Goal: Information Seeking & Learning: Learn about a topic

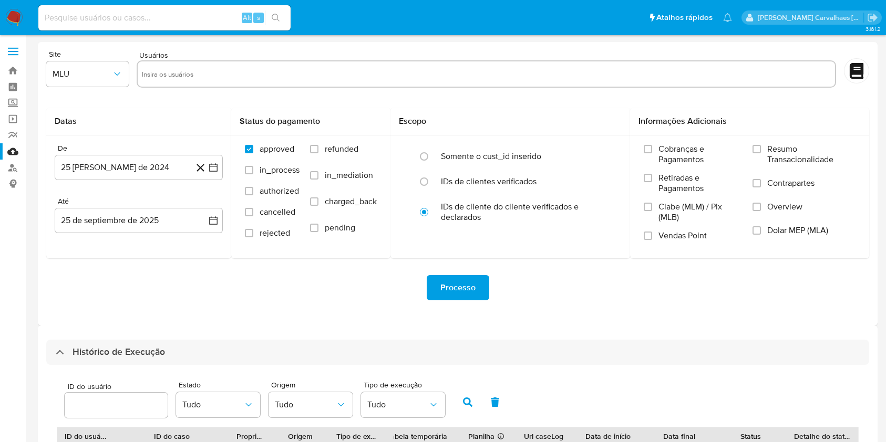
select select "10"
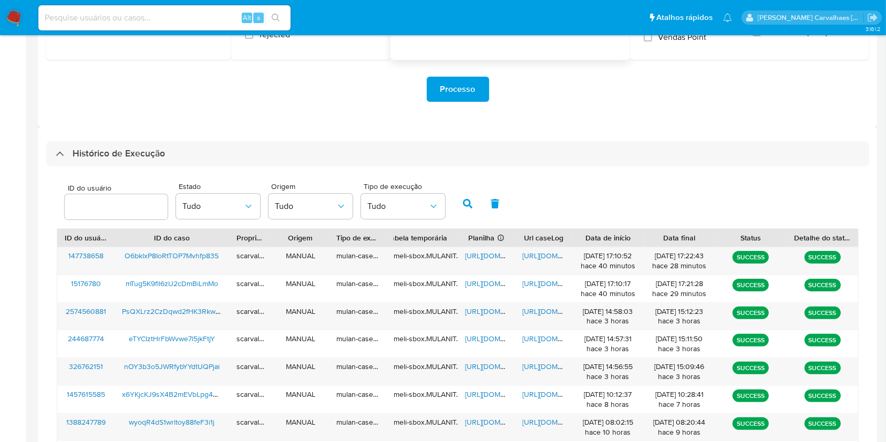
scroll to position [140, 0]
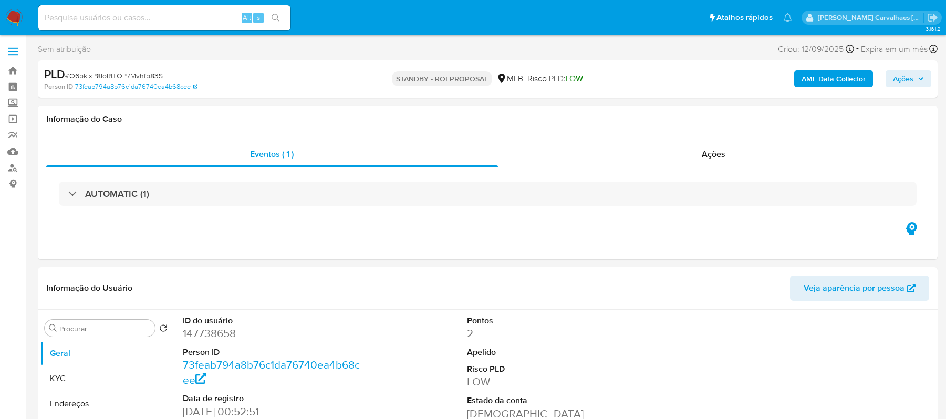
select select "10"
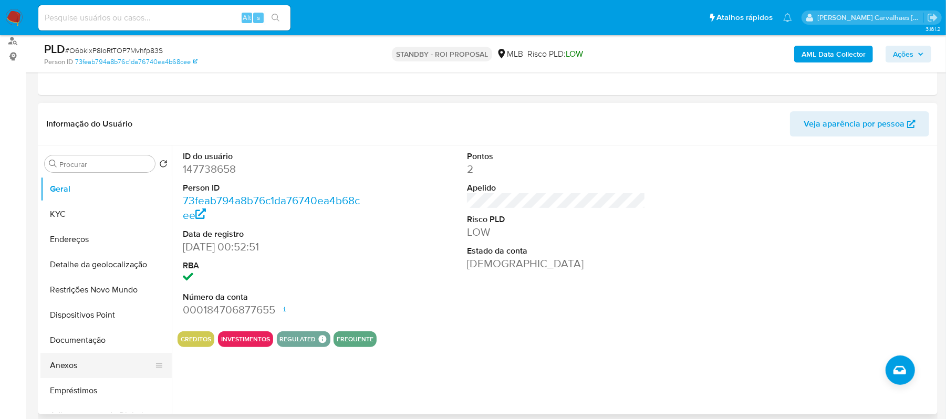
scroll to position [140, 0]
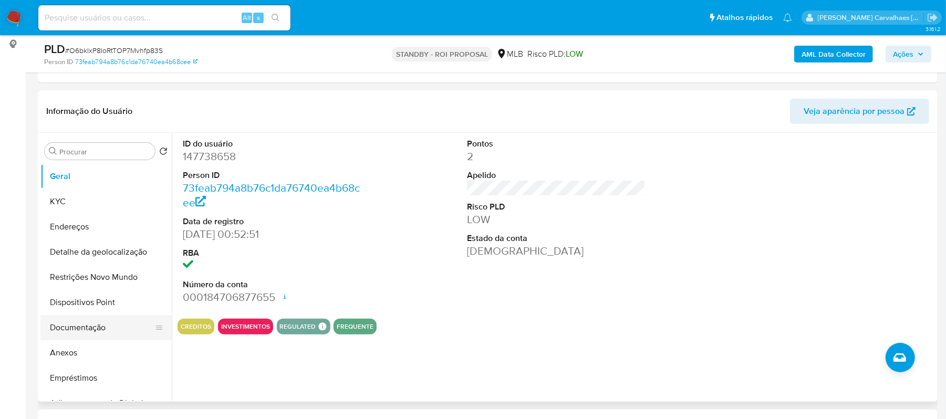
click at [80, 330] on button "Documentação" at bounding box center [101, 327] width 123 height 25
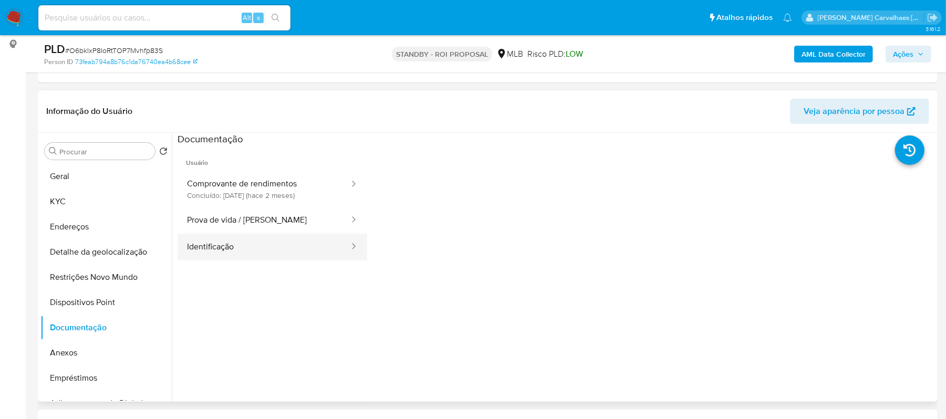
click at [251, 238] on button "Identificação" at bounding box center [264, 247] width 173 height 27
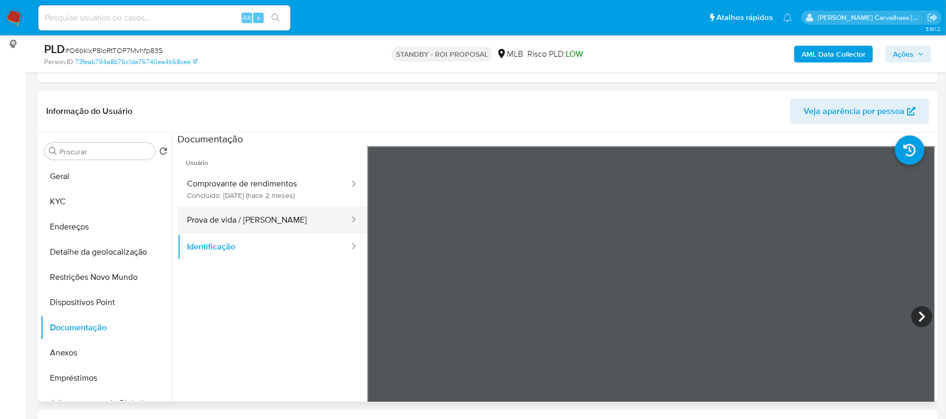
click at [241, 230] on button "Prova de vida / Selfie" at bounding box center [264, 220] width 173 height 27
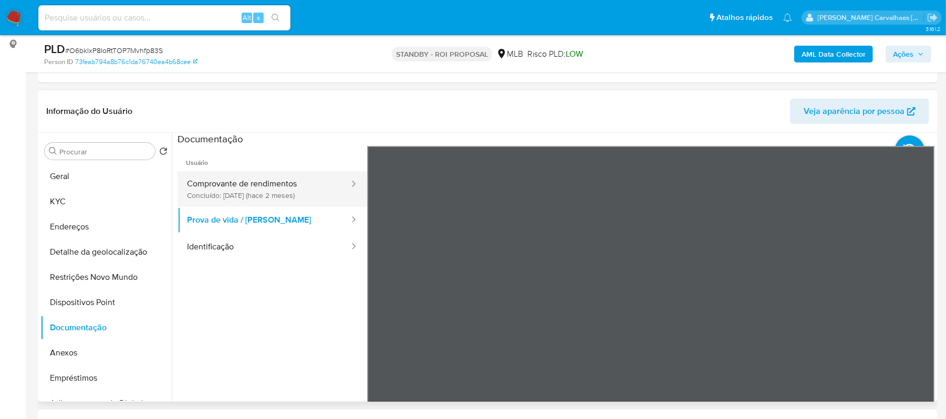
click at [287, 185] on button "Comprovante de rendimentos Concluído: 01/08/2025 (hace 2 meses)" at bounding box center [264, 189] width 173 height 36
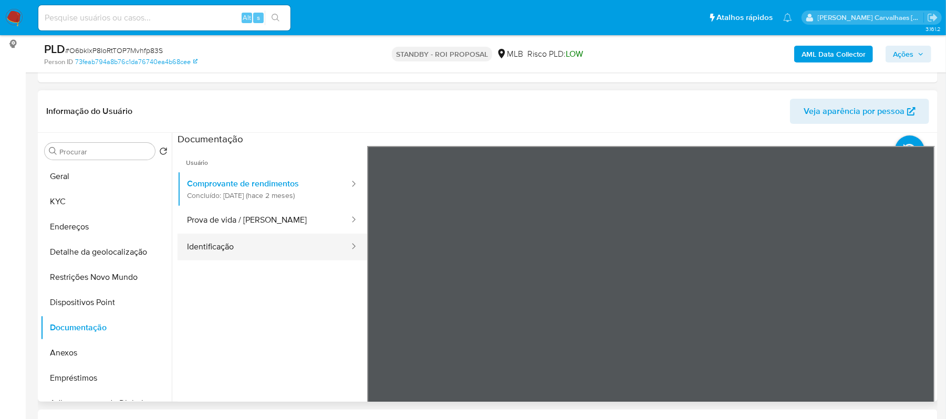
click at [232, 245] on button "Identificação" at bounding box center [264, 247] width 173 height 27
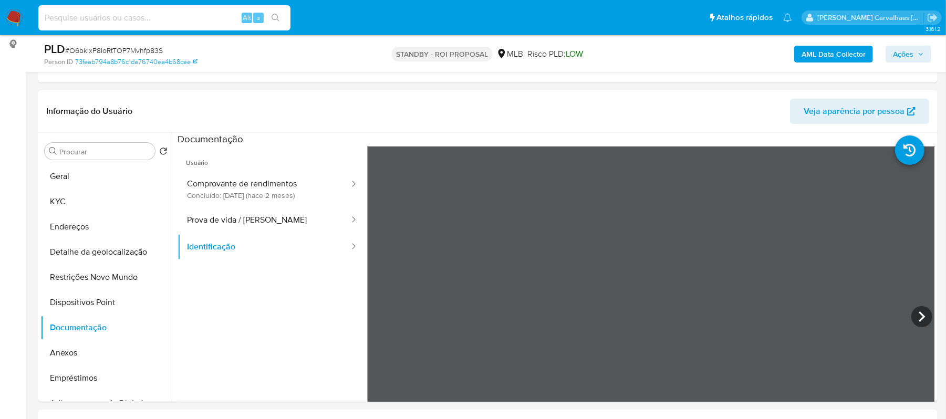
drag, startPoint x: 118, startPoint y: 24, endPoint x: 105, endPoint y: 15, distance: 15.6
click at [105, 15] on input at bounding box center [164, 18] width 252 height 14
paste input "x6YKjcKJ9sX4B2mEVbLpg47U"
type input "x6YKjcKJ9sX4B2mEVbLpg47U"
click at [278, 17] on icon "search-icon" at bounding box center [276, 18] width 8 height 8
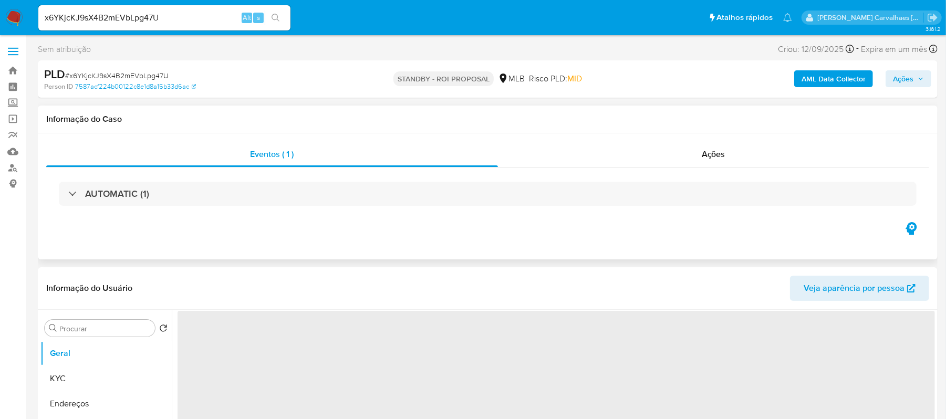
select select "10"
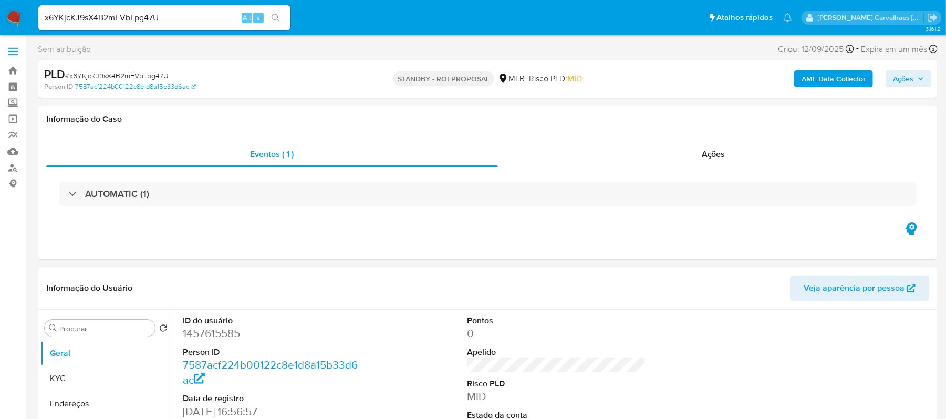
scroll to position [140, 0]
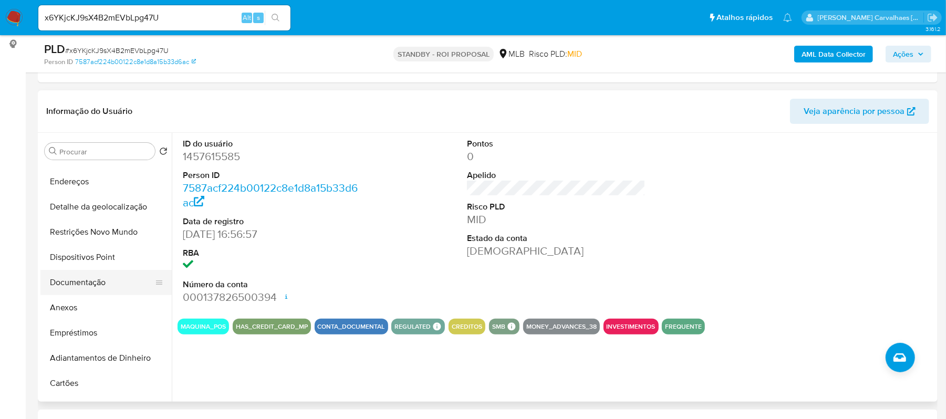
click at [118, 325] on ul "Geral KYC Endereços Detalhe da geolocalização Restrições Novo Mundo Dispositivo…" at bounding box center [105, 282] width 131 height 237
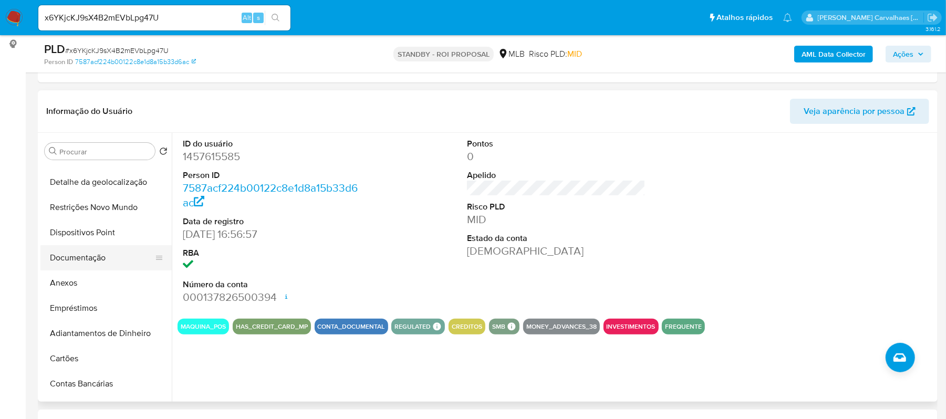
click at [87, 263] on button "Documentação" at bounding box center [101, 257] width 123 height 25
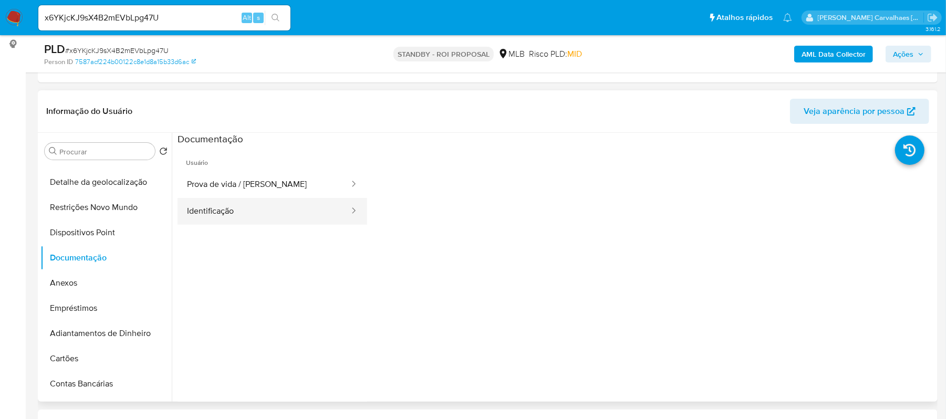
click at [223, 219] on button "Identificação" at bounding box center [264, 211] width 173 height 27
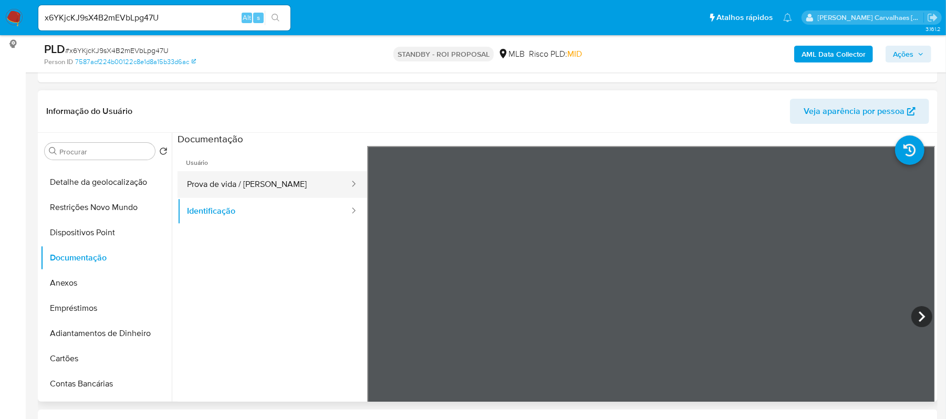
click at [247, 177] on button "Prova de vida / Selfie" at bounding box center [264, 184] width 173 height 27
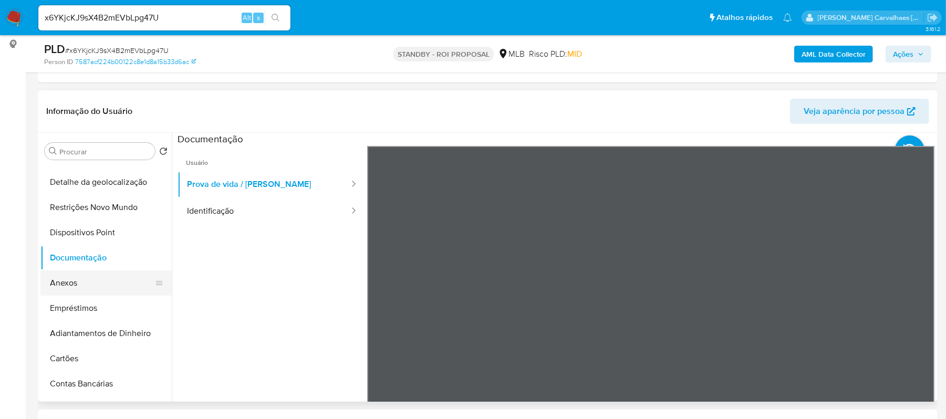
click at [78, 284] on button "Anexos" at bounding box center [101, 283] width 123 height 25
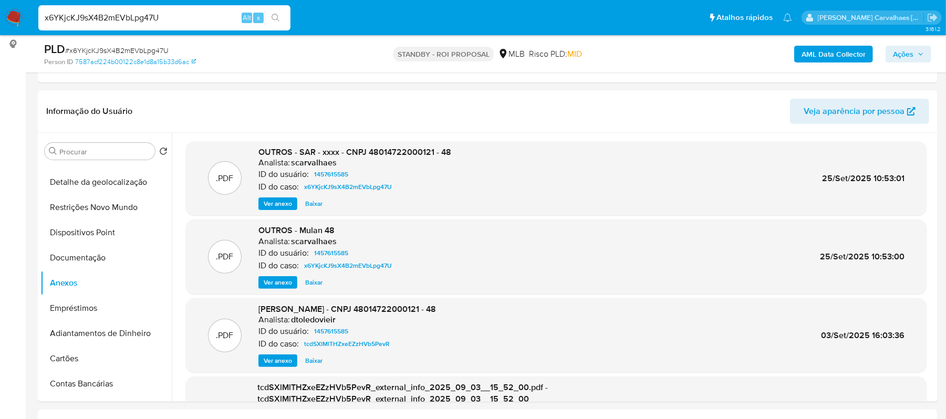
drag, startPoint x: 168, startPoint y: 16, endPoint x: 18, endPoint y: 8, distance: 150.4
click at [18, 8] on nav "Pausado Ver notificaciones x6YKjcKJ9sX4B2mEVbLpg47U Alt s Atalhos rápidos Presi…" at bounding box center [473, 17] width 946 height 35
paste input "eTYCIztHrFbWvwe7l5jkFtjY"
type input "eTYCIztHrFbWvwe7l5jkFtjY"
click at [274, 25] on div "eTYCIztHrFbWvwe7l5jkFtjY Alt s" at bounding box center [164, 17] width 252 height 25
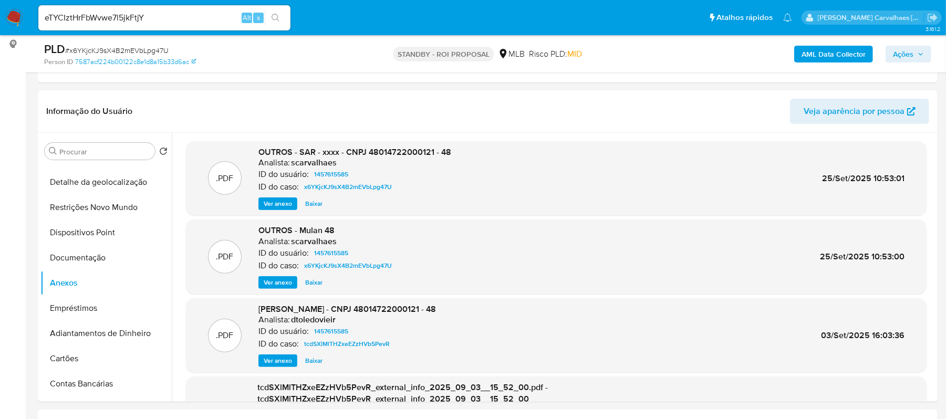
click at [268, 17] on button "search-icon" at bounding box center [276, 18] width 22 height 15
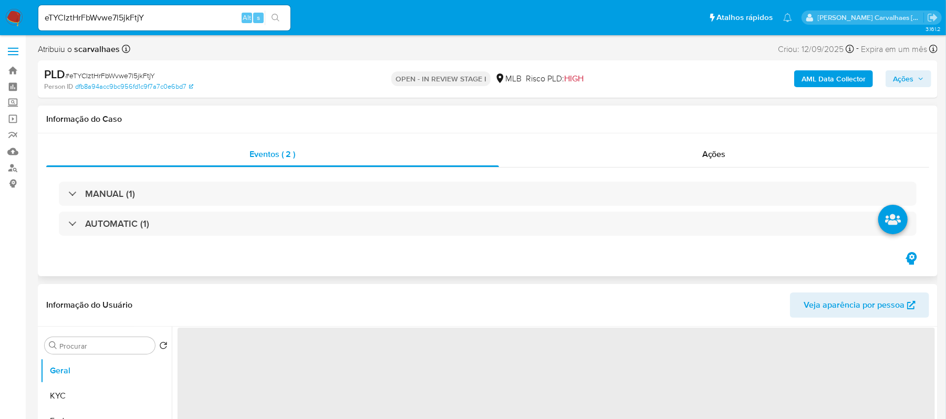
select select "10"
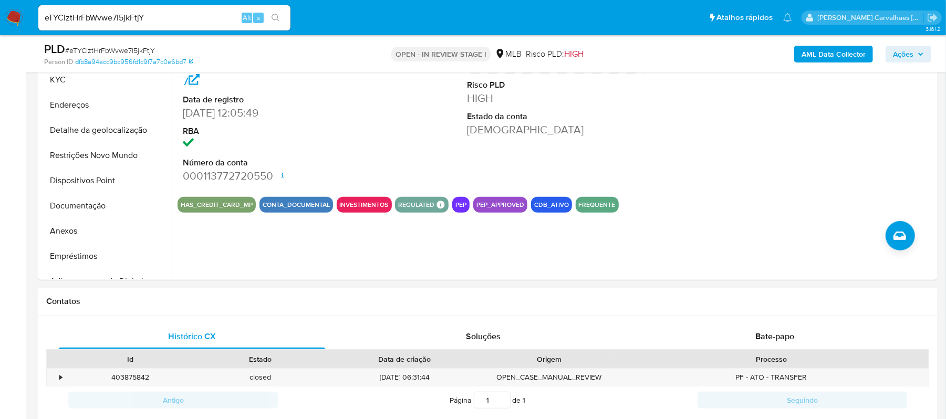
scroll to position [280, 0]
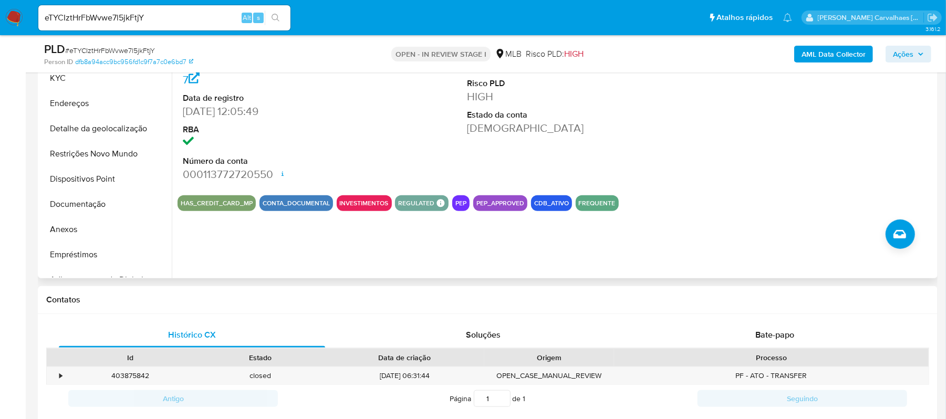
click at [459, 201] on button "PEP" at bounding box center [460, 203] width 11 height 4
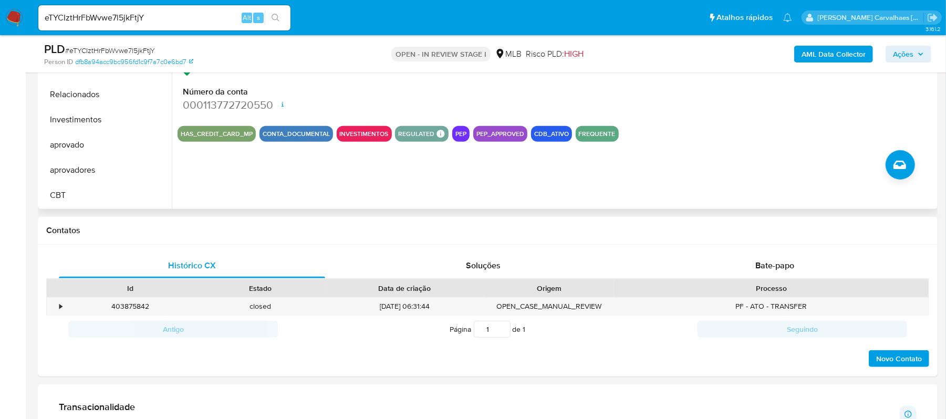
scroll to position [350, 0]
click at [110, 171] on button "aprovadores" at bounding box center [101, 169] width 123 height 25
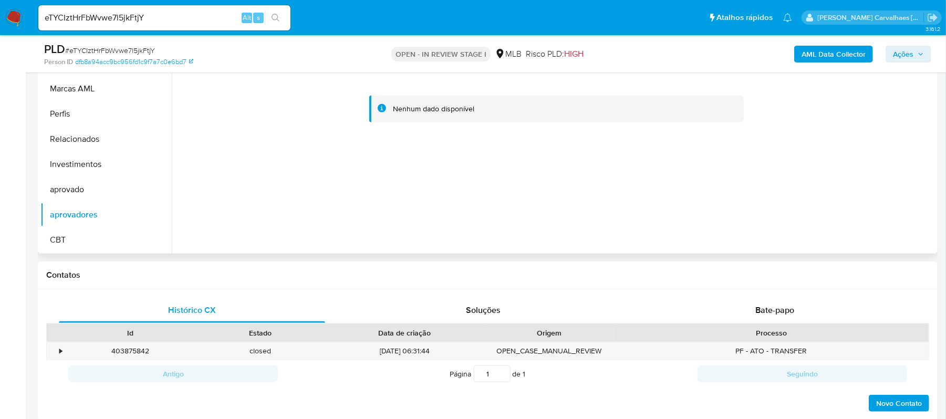
scroll to position [280, 0]
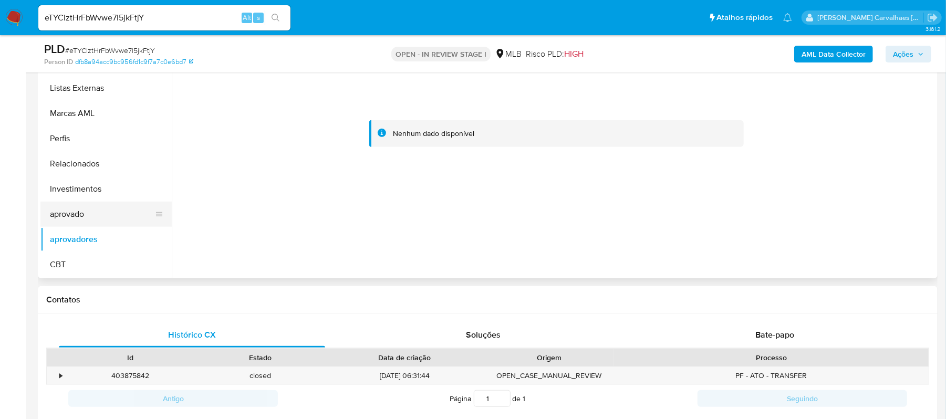
click at [70, 213] on button "aprovado" at bounding box center [101, 214] width 123 height 25
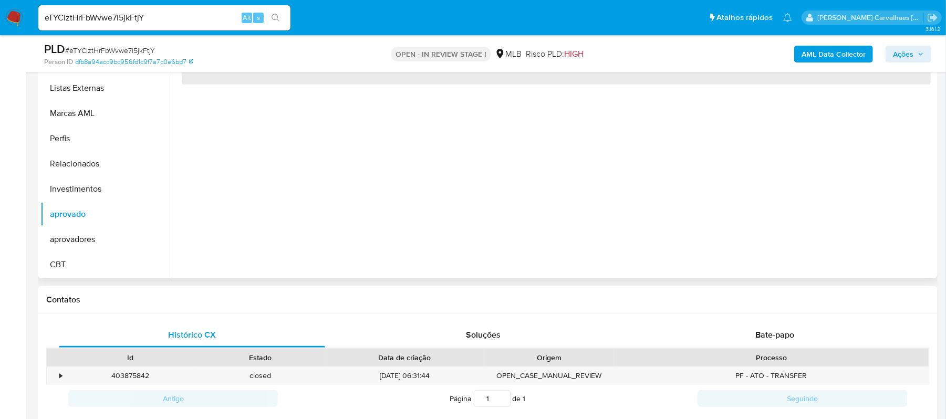
scroll to position [210, 0]
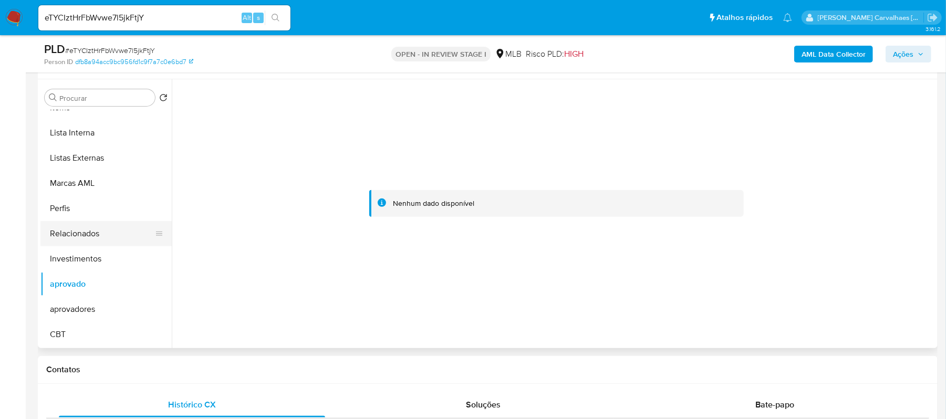
click at [87, 234] on button "Relacionados" at bounding box center [101, 233] width 123 height 25
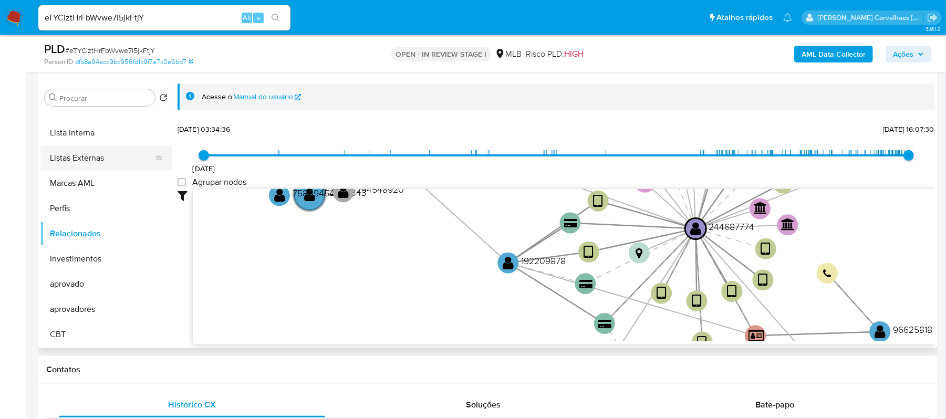
click at [83, 157] on button "Listas Externas" at bounding box center [101, 157] width 123 height 25
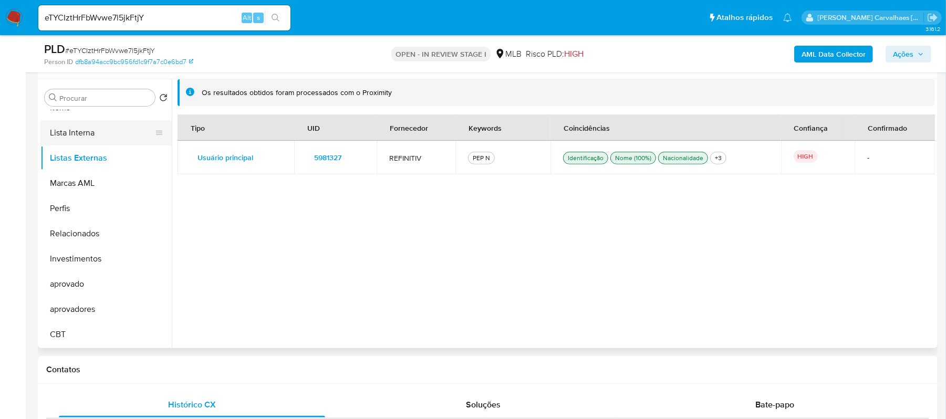
click at [88, 135] on button "Lista Interna" at bounding box center [101, 132] width 123 height 25
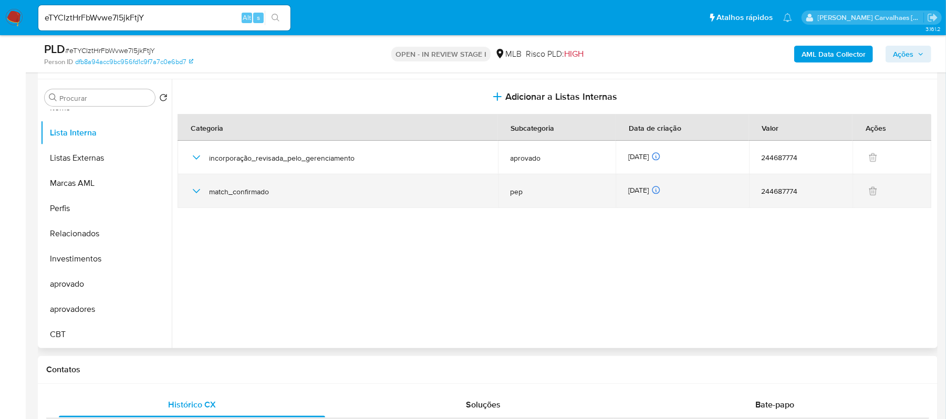
click at [663, 191] on div "16/08/2025 16/08/2025 06:30:19" at bounding box center [682, 191] width 108 height 12
click at [513, 193] on span "pep" at bounding box center [557, 191] width 93 height 9
click at [244, 190] on span "match_confirmado" at bounding box center [347, 191] width 276 height 9
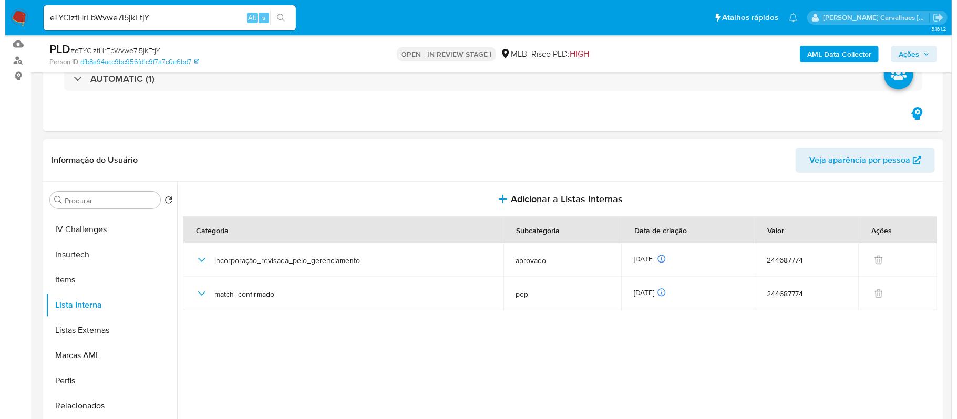
scroll to position [140, 0]
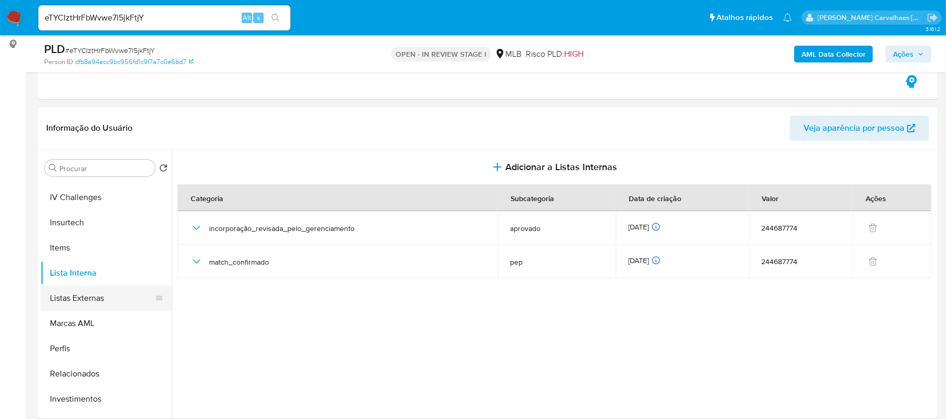
click at [89, 297] on button "Listas Externas" at bounding box center [101, 298] width 123 height 25
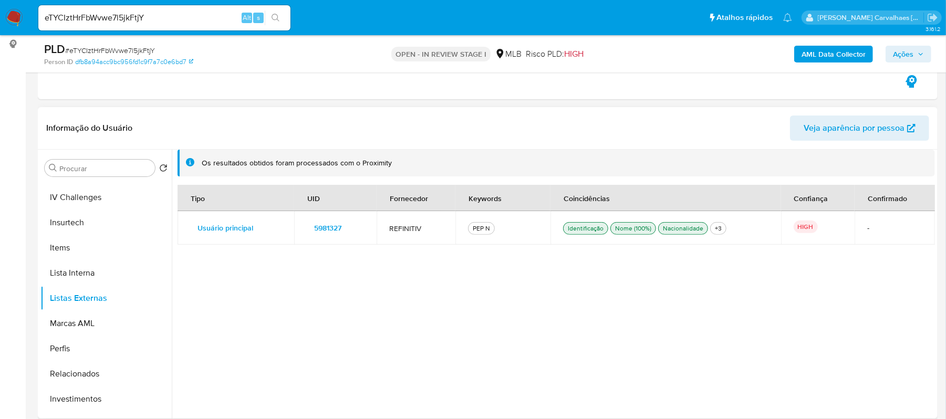
click at [330, 227] on span "5981327" at bounding box center [327, 228] width 27 height 15
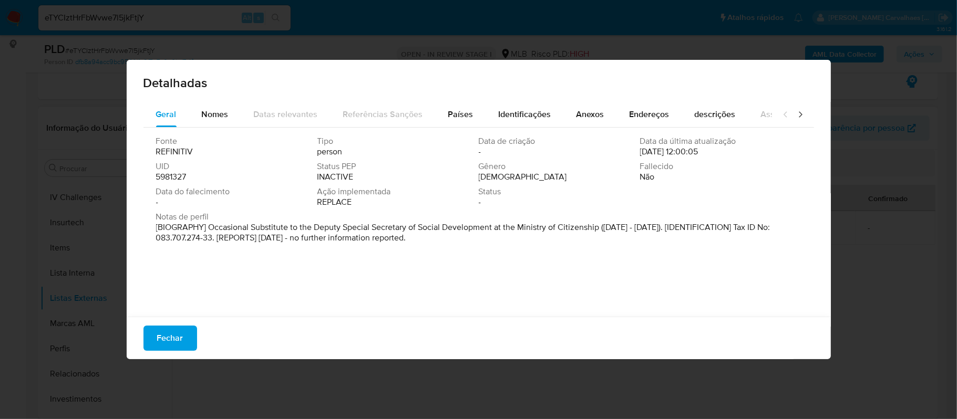
scroll to position [3, 0]
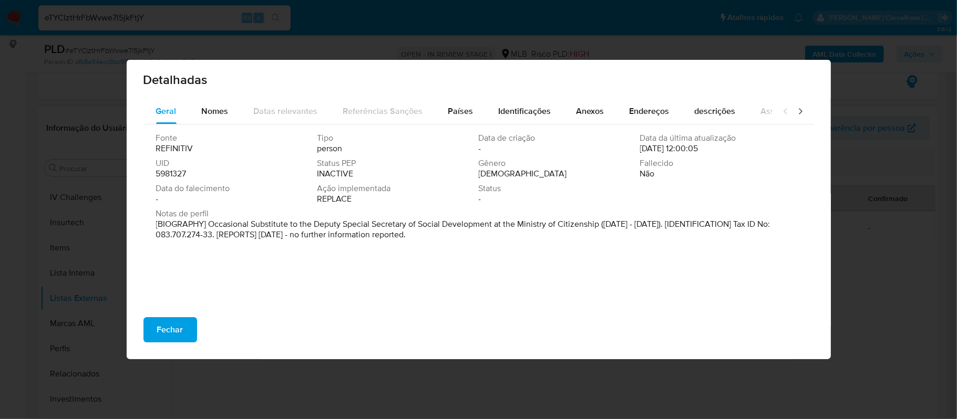
click at [795, 106] on icon at bounding box center [800, 111] width 11 height 11
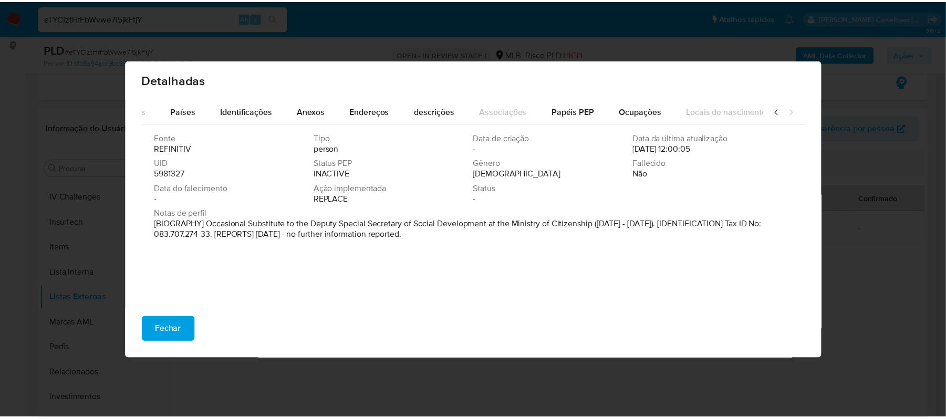
scroll to position [0, 293]
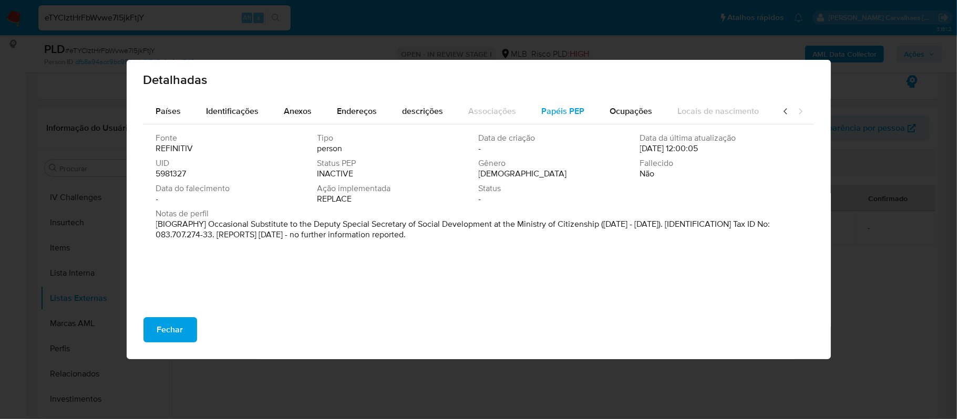
click at [561, 109] on span "Papéis PEP" at bounding box center [563, 111] width 43 height 12
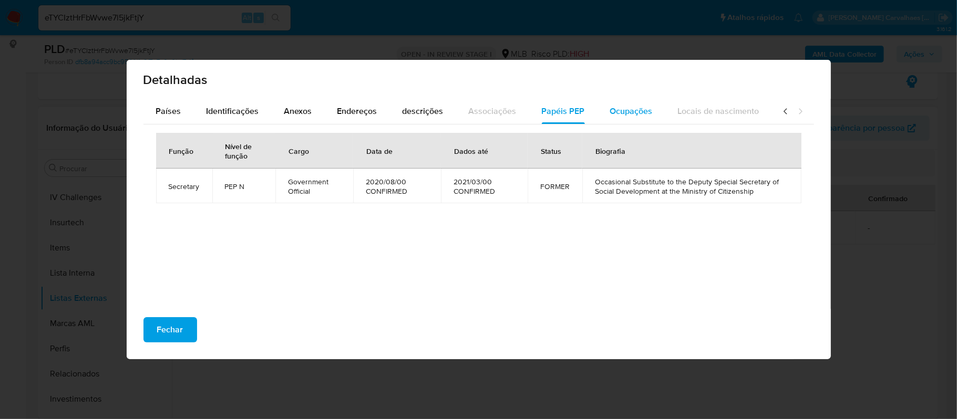
click at [618, 108] on span "Ocupações" at bounding box center [631, 111] width 43 height 12
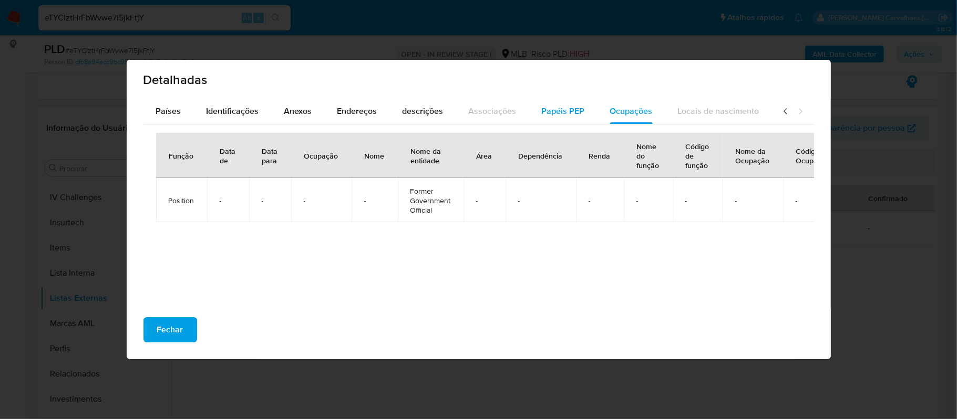
click at [559, 108] on span "Papéis PEP" at bounding box center [563, 111] width 43 height 12
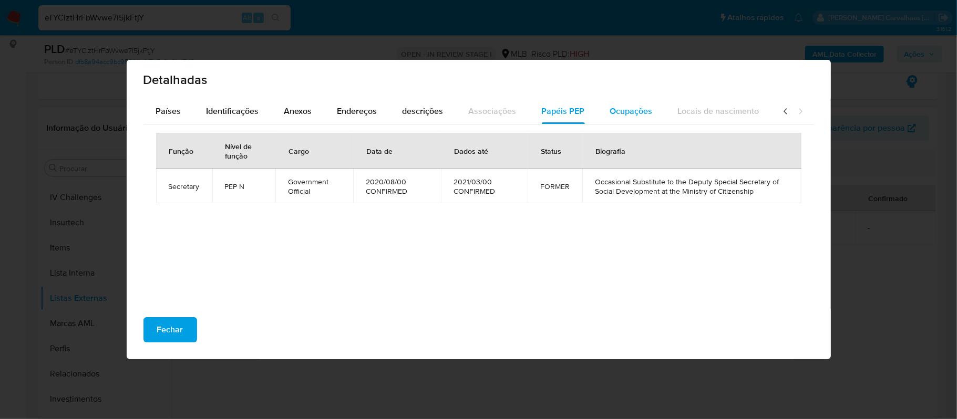
click at [618, 113] on span "Ocupações" at bounding box center [631, 111] width 43 height 12
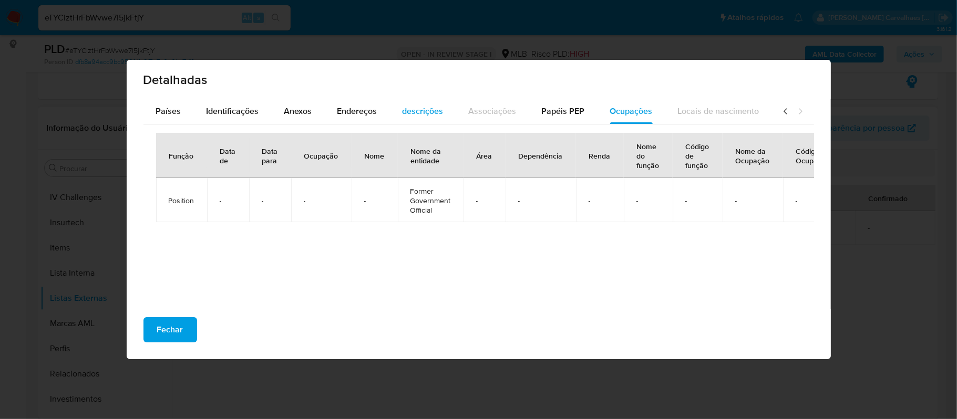
click at [430, 106] on span "descrições" at bounding box center [422, 111] width 41 height 12
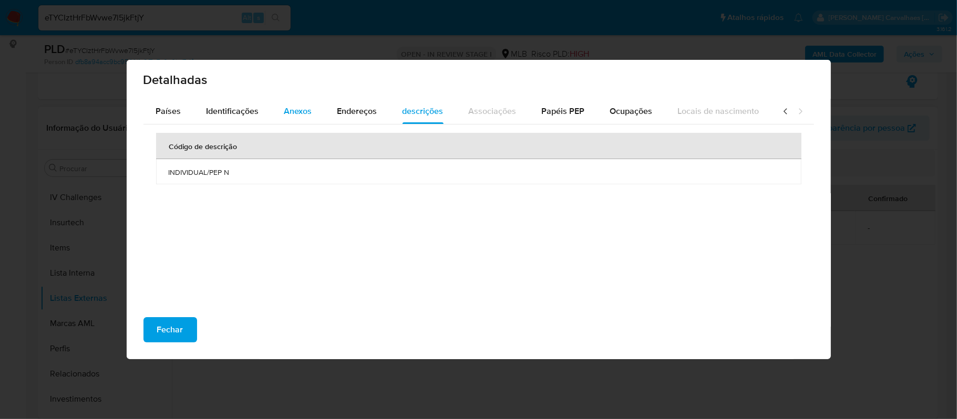
click at [284, 112] on span "Anexos" at bounding box center [298, 111] width 28 height 12
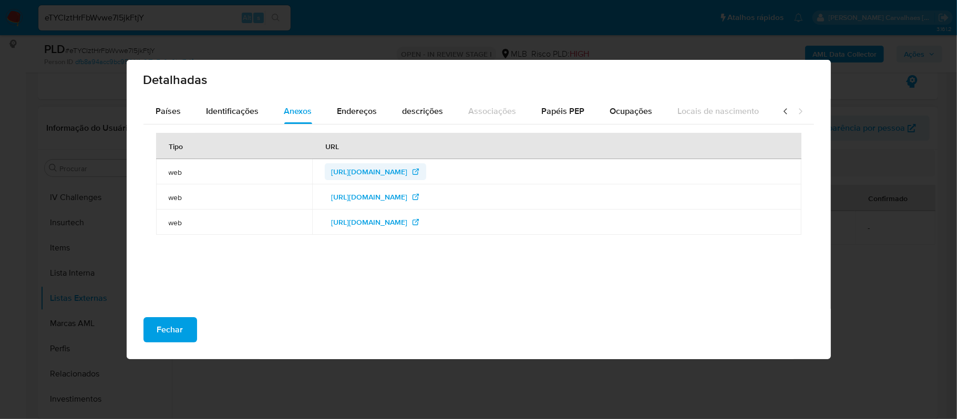
click at [331, 175] on span "https://www.jusbrasil.com.br/diarios/1117784390/dou-secao-2-19-03-2021-pg-4" at bounding box center [369, 171] width 76 height 17
click at [207, 108] on span "Identificações" at bounding box center [232, 111] width 53 height 12
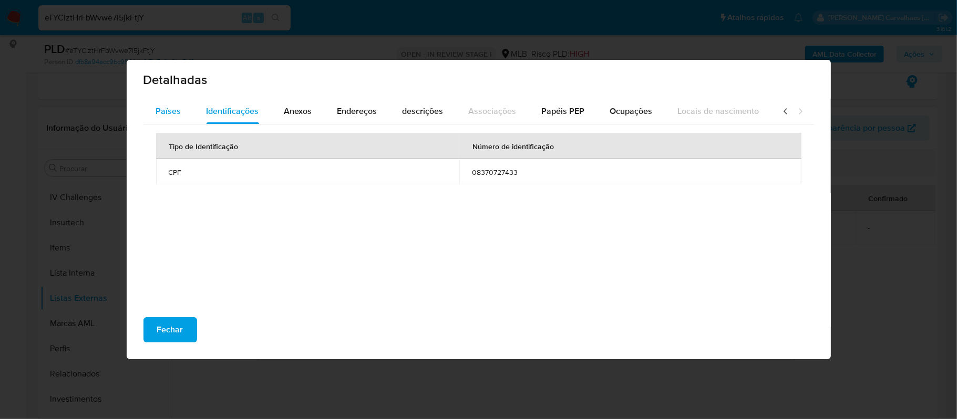
click at [160, 115] on span "Países" at bounding box center [168, 111] width 25 height 12
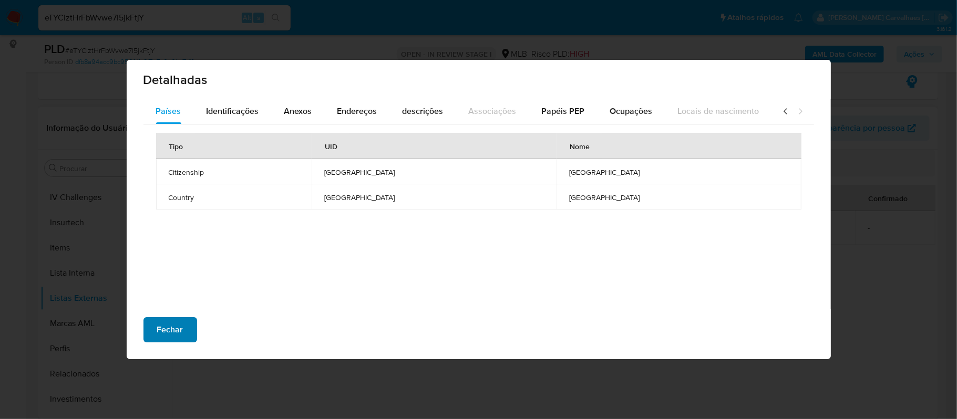
click at [162, 327] on span "Fechar" at bounding box center [170, 329] width 26 height 23
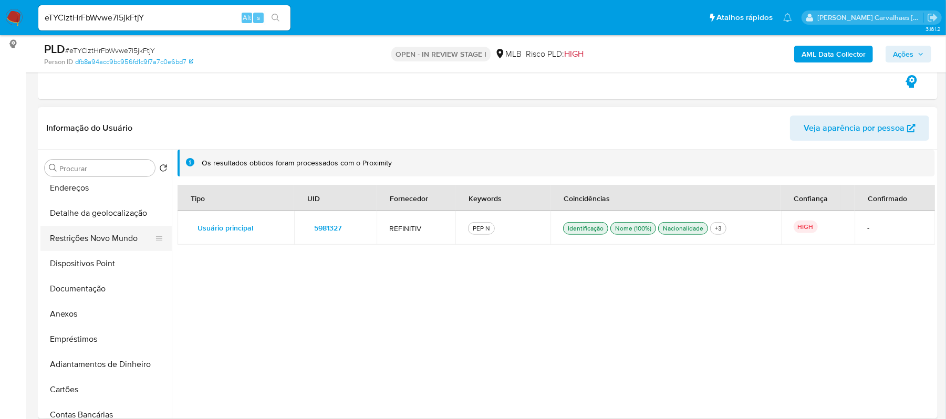
scroll to position [55, 0]
click at [82, 290] on button "Documentação" at bounding box center [101, 289] width 123 height 25
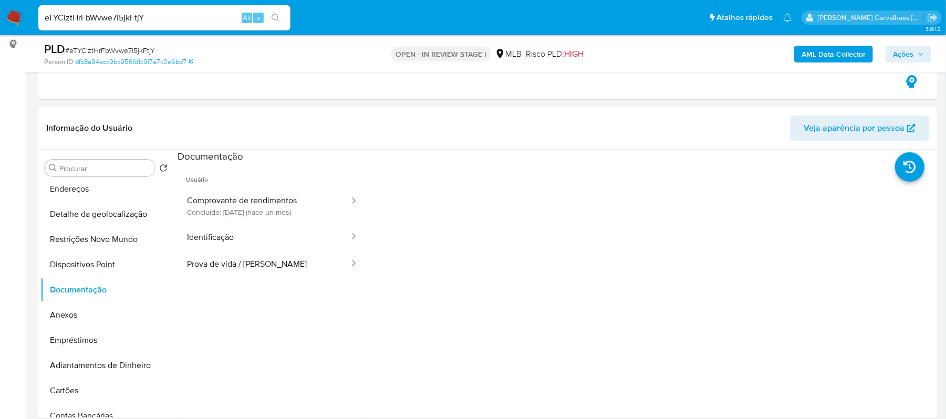
click at [285, 271] on button "Prova de vida / Selfie" at bounding box center [264, 264] width 173 height 27
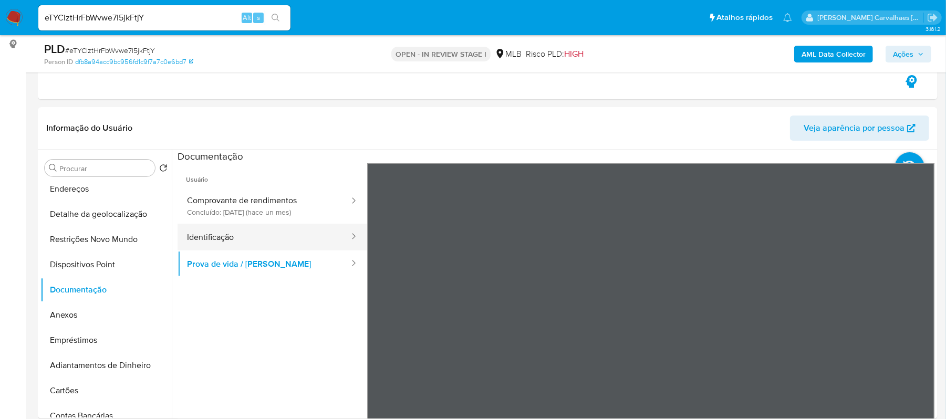
click at [210, 234] on button "Identificação" at bounding box center [264, 237] width 173 height 27
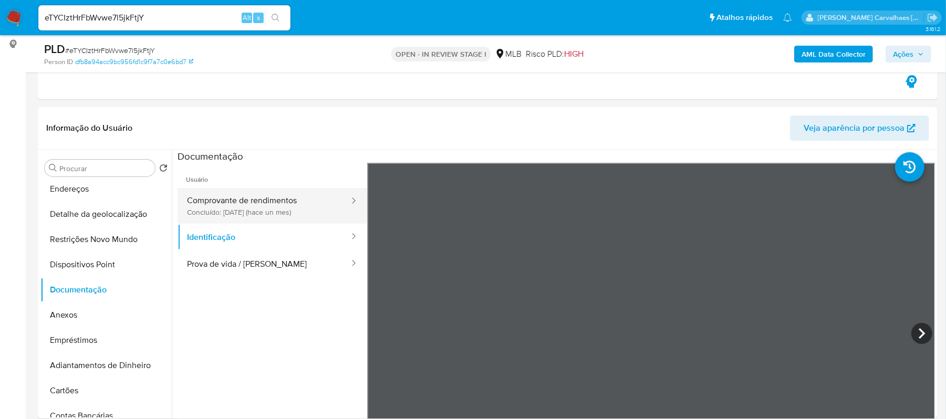
click at [288, 200] on button "Comprovante de rendimentos Concluído: 22/08/2025 (hace un mes)" at bounding box center [264, 206] width 173 height 36
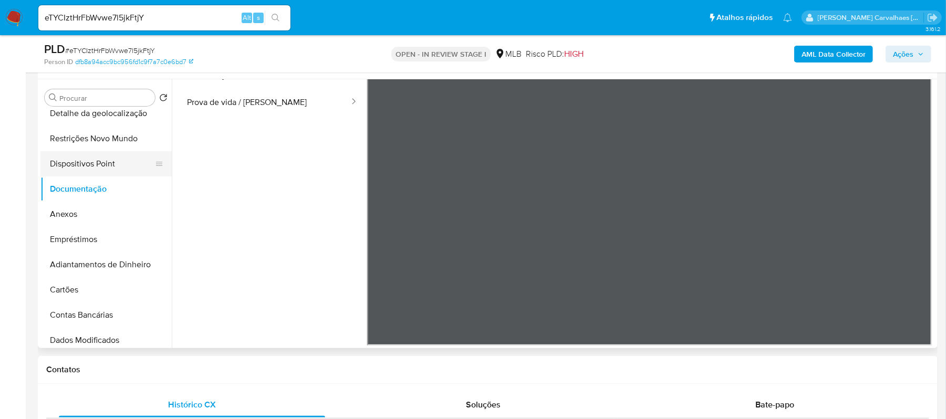
scroll to position [0, 0]
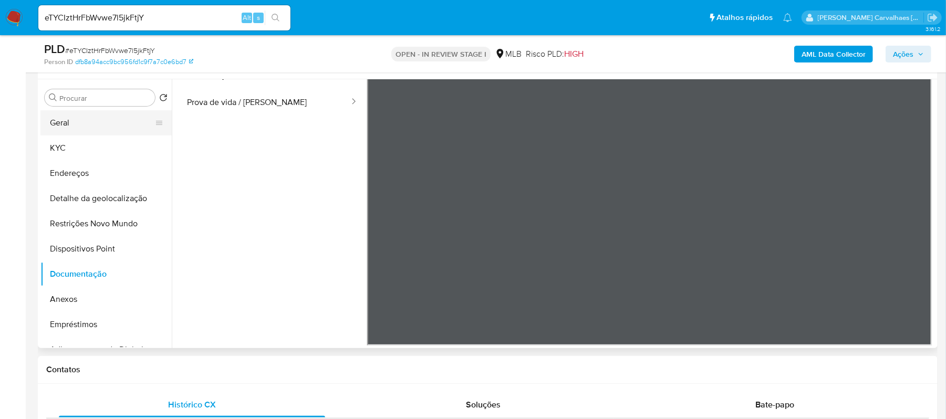
click at [77, 118] on button "Geral" at bounding box center [101, 122] width 123 height 25
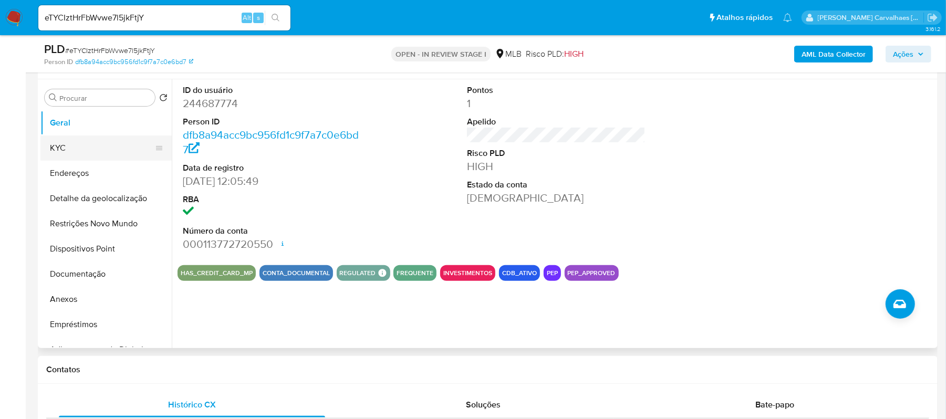
click at [125, 150] on button "KYC" at bounding box center [101, 148] width 123 height 25
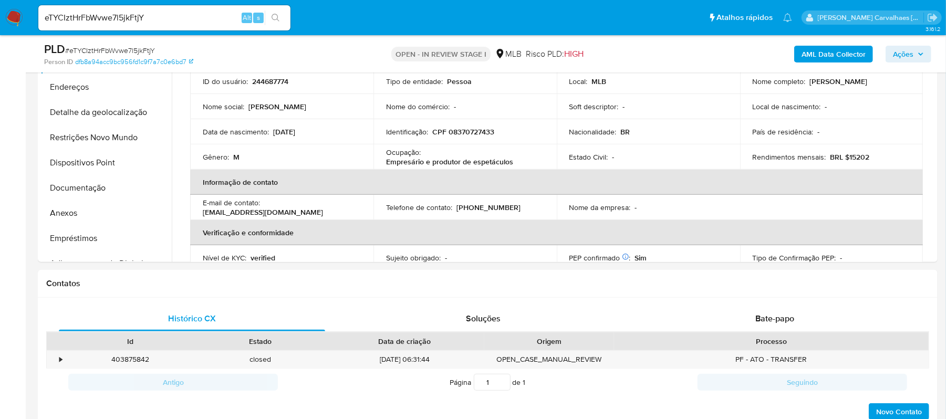
scroll to position [283, 0]
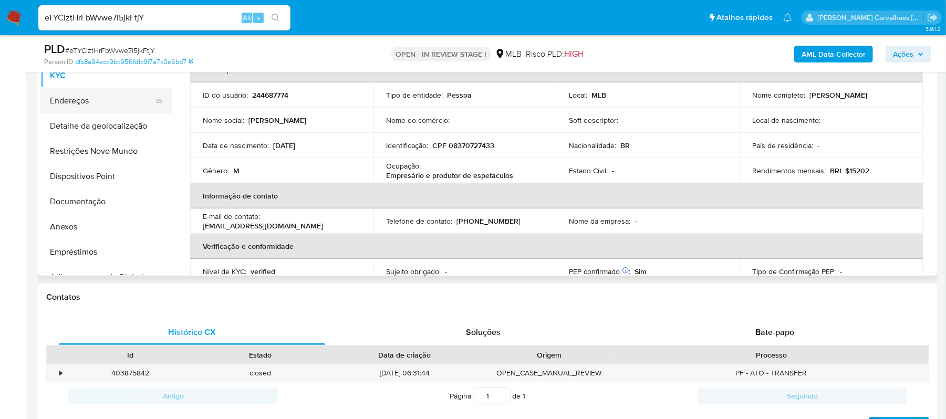
click at [70, 101] on button "Endereços" at bounding box center [101, 100] width 123 height 25
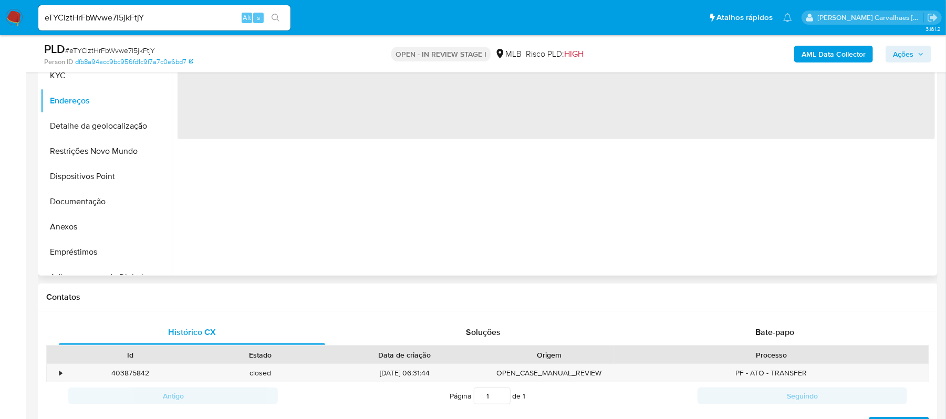
scroll to position [213, 0]
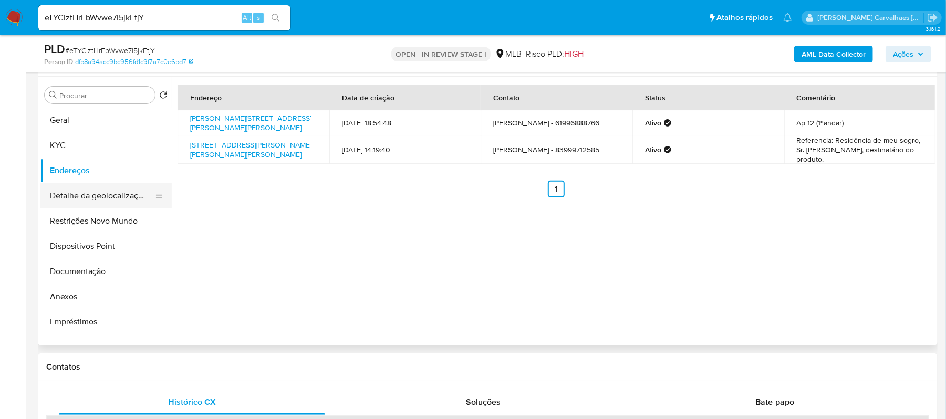
click at [120, 198] on button "Detalhe da geolocalização" at bounding box center [101, 195] width 123 height 25
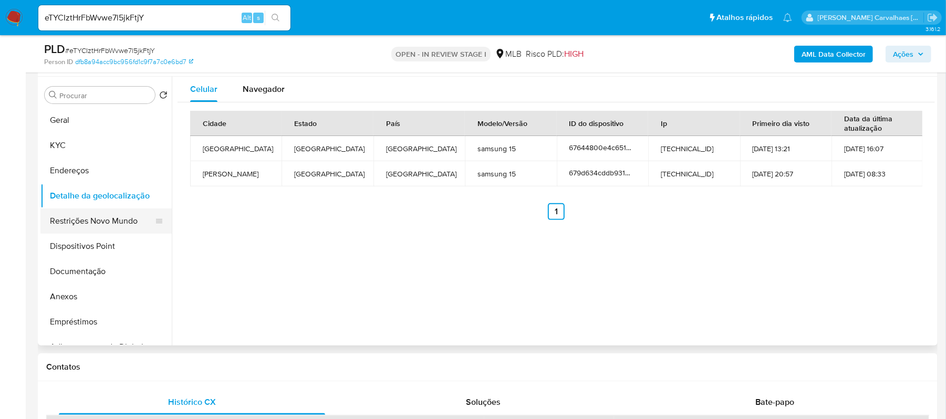
click at [102, 225] on button "Restrições Novo Mundo" at bounding box center [101, 221] width 123 height 25
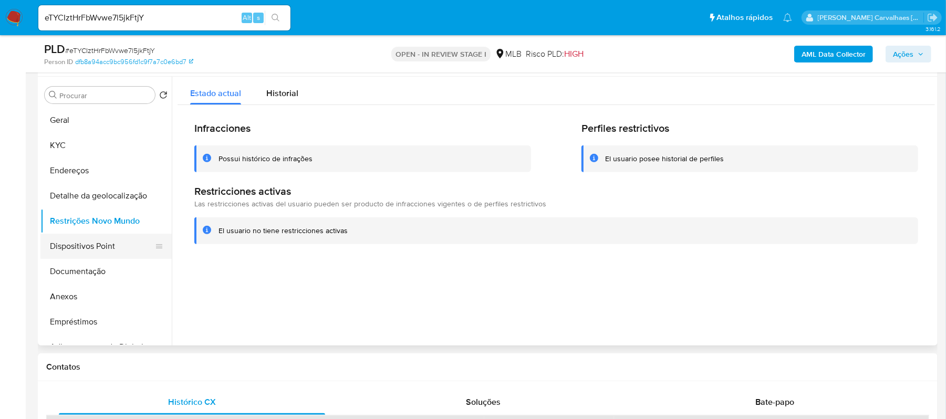
click at [70, 253] on button "Dispositivos Point" at bounding box center [101, 246] width 123 height 25
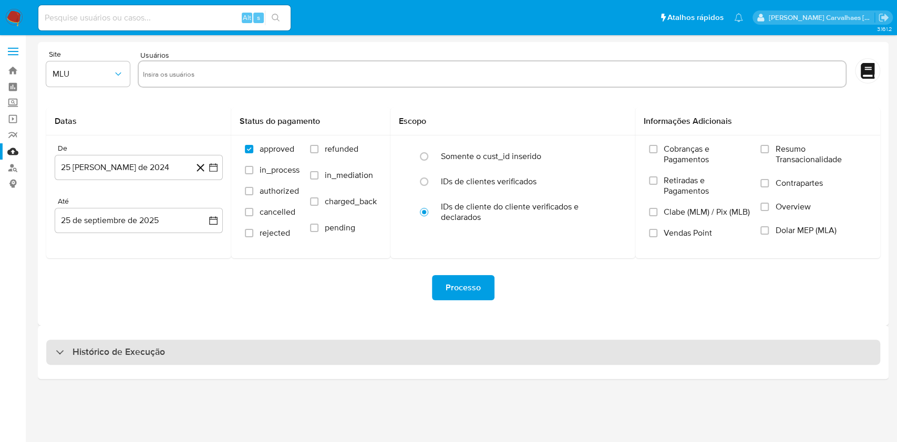
click at [55, 354] on div "Histórico de Execução" at bounding box center [463, 352] width 834 height 25
select select "10"
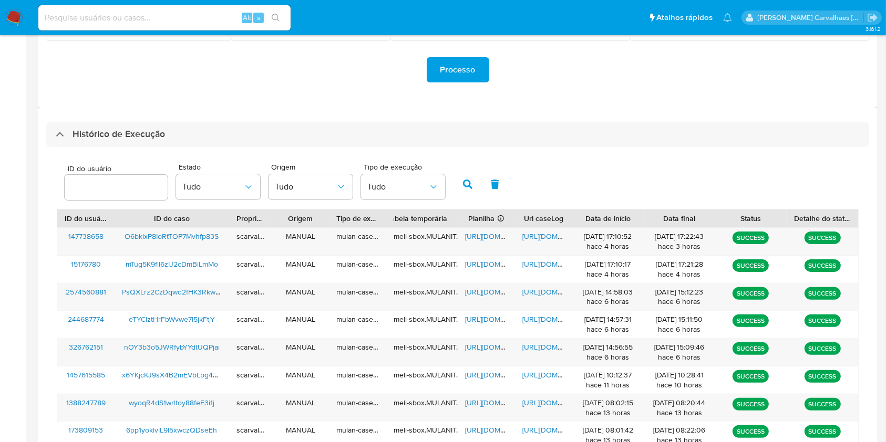
scroll to position [280, 0]
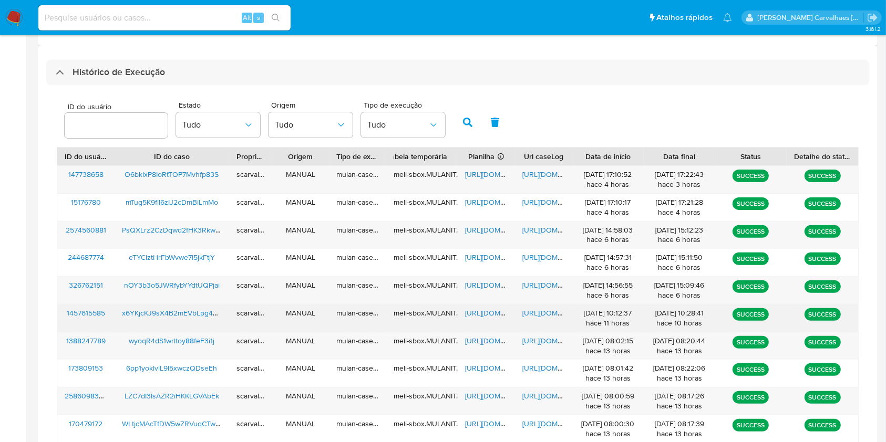
click at [543, 314] on span "[URL][DOMAIN_NAME]" at bounding box center [558, 313] width 72 height 11
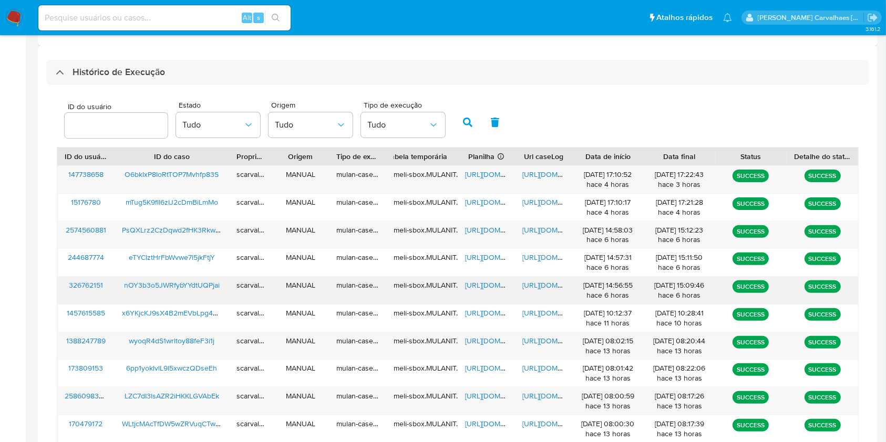
click at [534, 288] on span "[URL][DOMAIN_NAME]" at bounding box center [558, 285] width 72 height 11
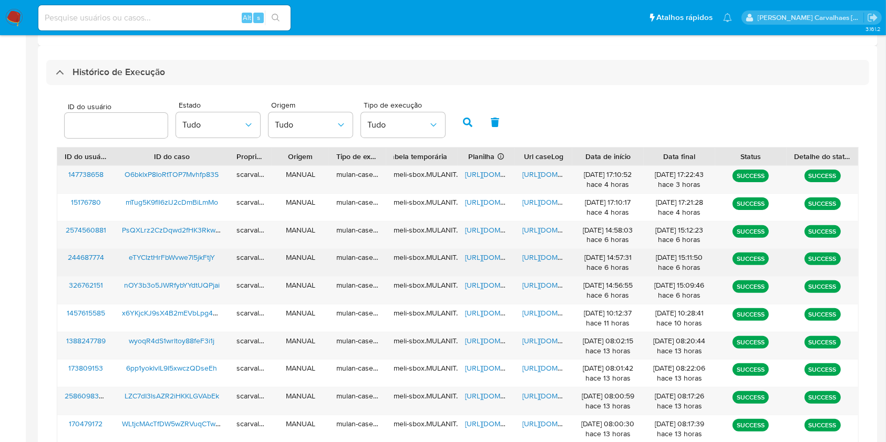
click at [533, 258] on span "[URL][DOMAIN_NAME]" at bounding box center [558, 257] width 72 height 11
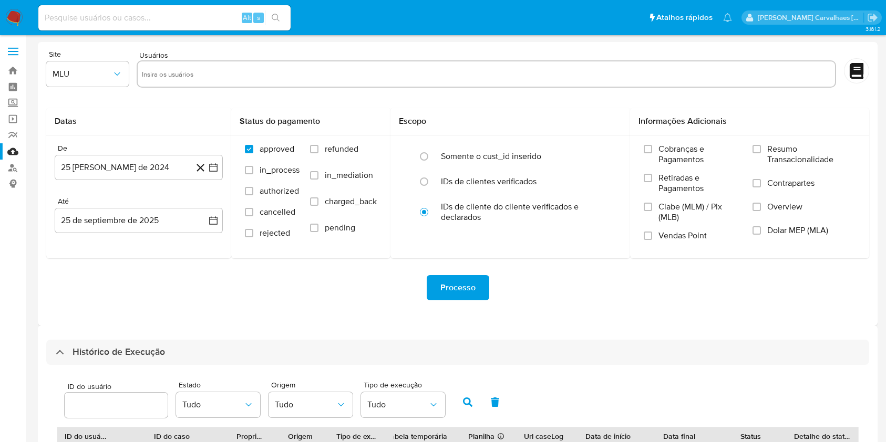
select select "10"
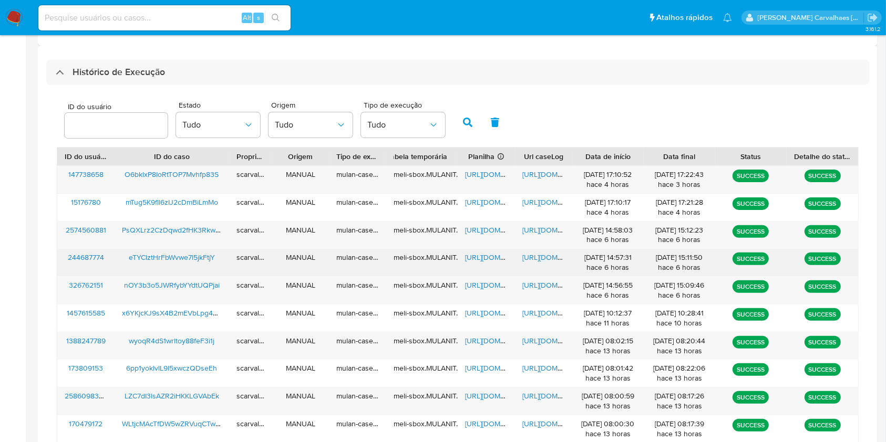
click at [480, 254] on span "[URL][DOMAIN_NAME]" at bounding box center [501, 257] width 72 height 11
